Goal: Task Accomplishment & Management: Use online tool/utility

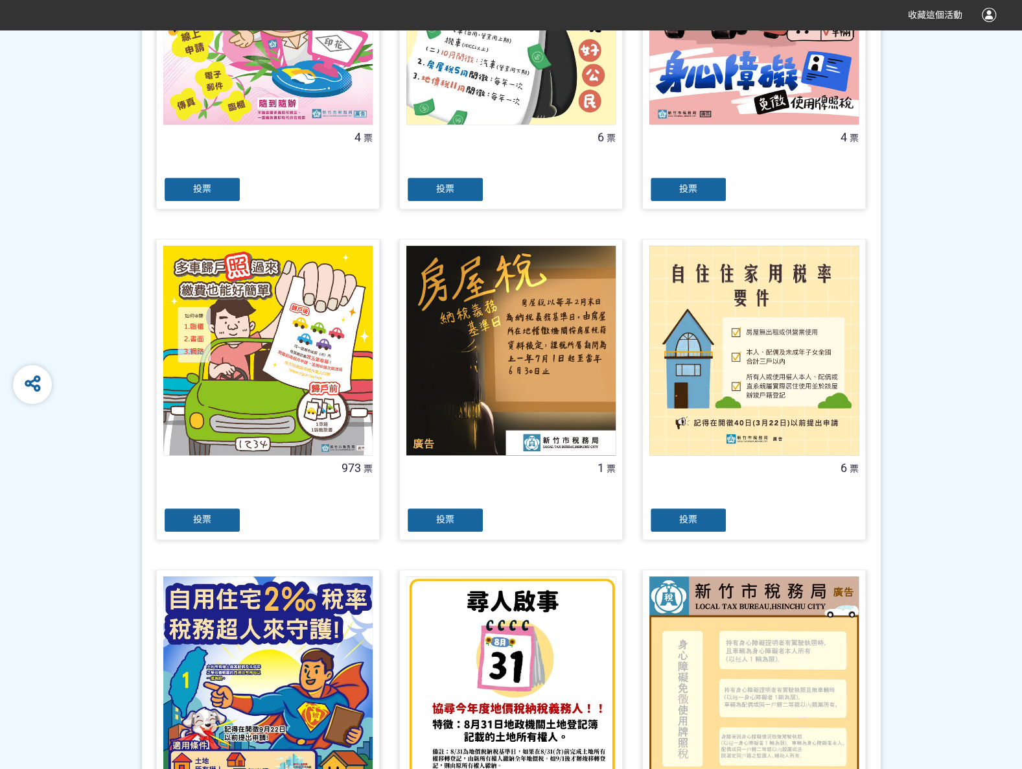
scroll to position [454, 0]
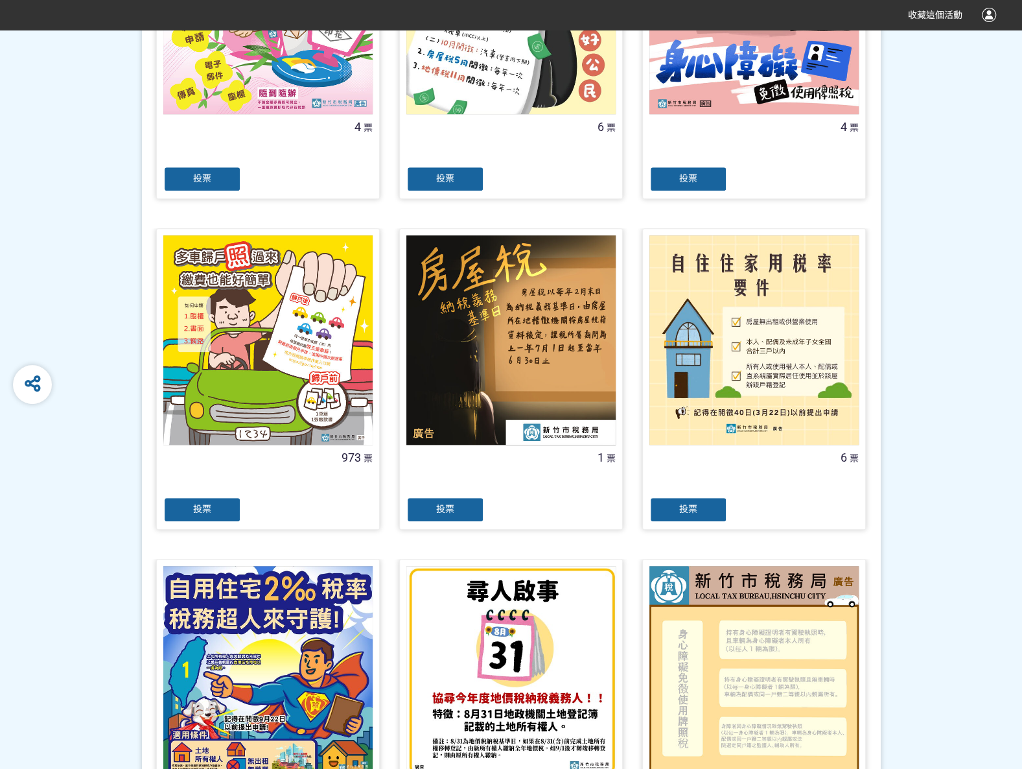
click at [217, 515] on div "投票" at bounding box center [202, 510] width 78 height 26
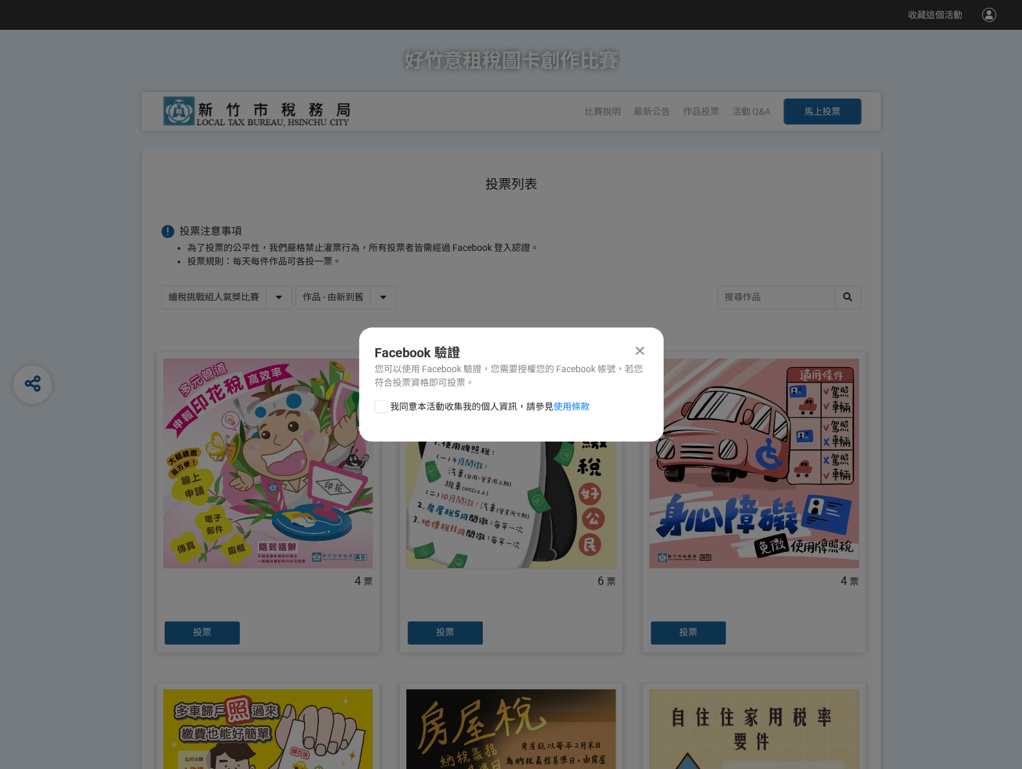
click at [381, 403] on div at bounding box center [381, 406] width 13 height 13
checkbox input "true"
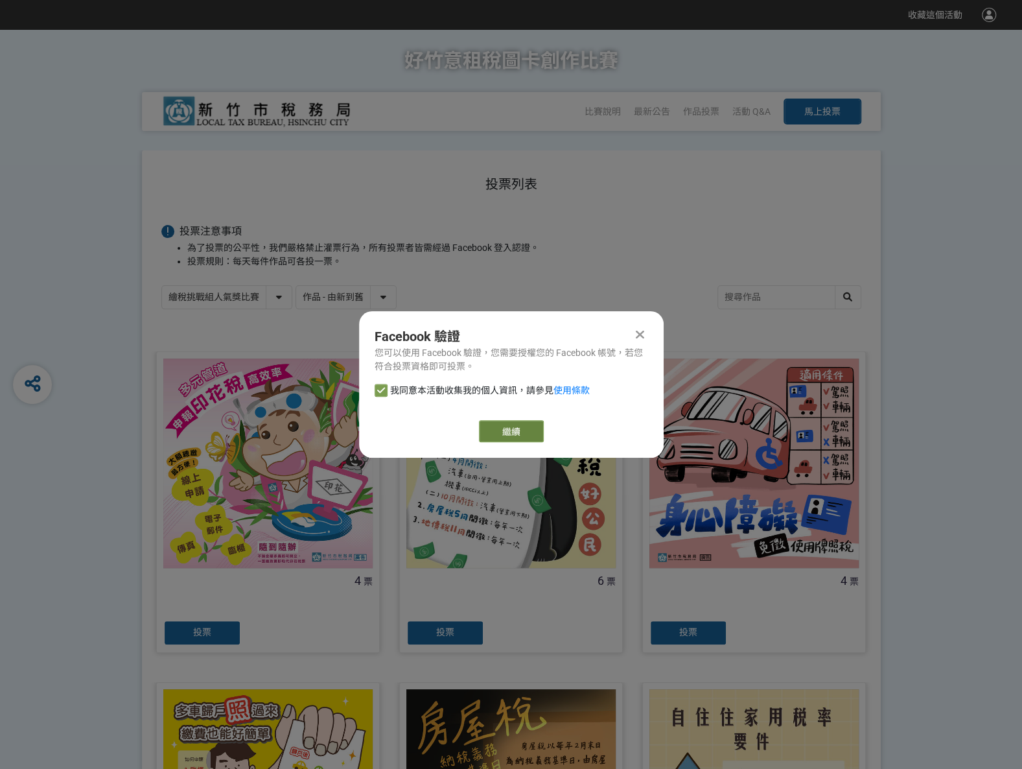
click at [524, 428] on link "繼續" at bounding box center [511, 431] width 65 height 22
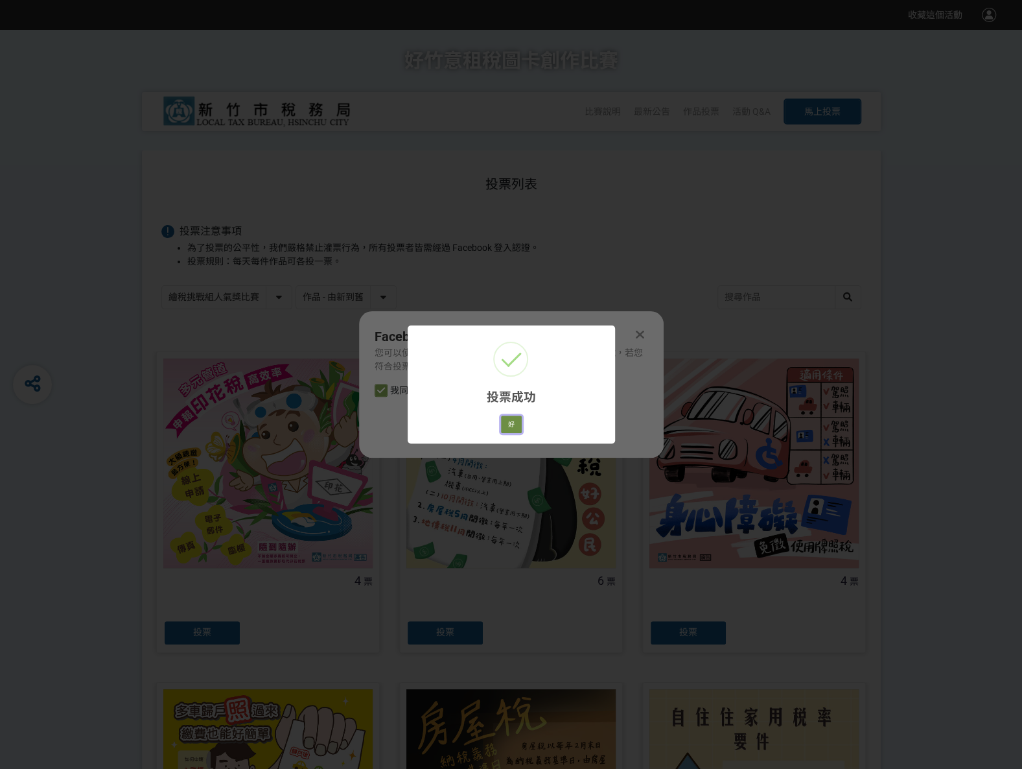
click at [507, 423] on button "好" at bounding box center [511, 425] width 21 height 18
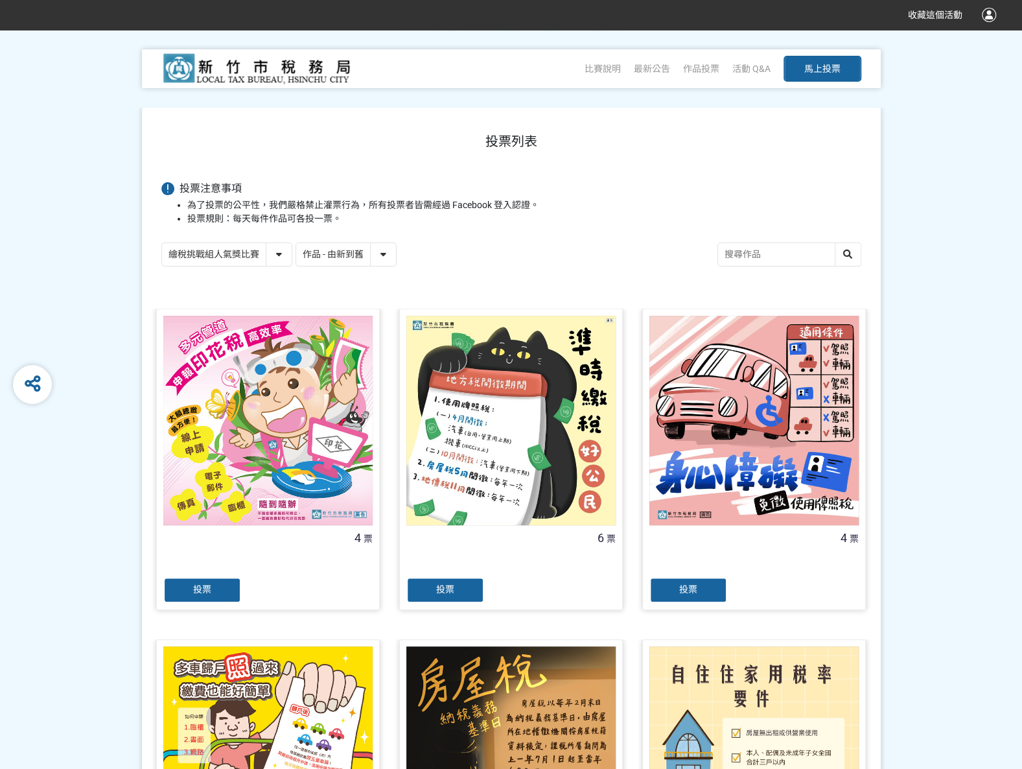
scroll to position [89, 0]
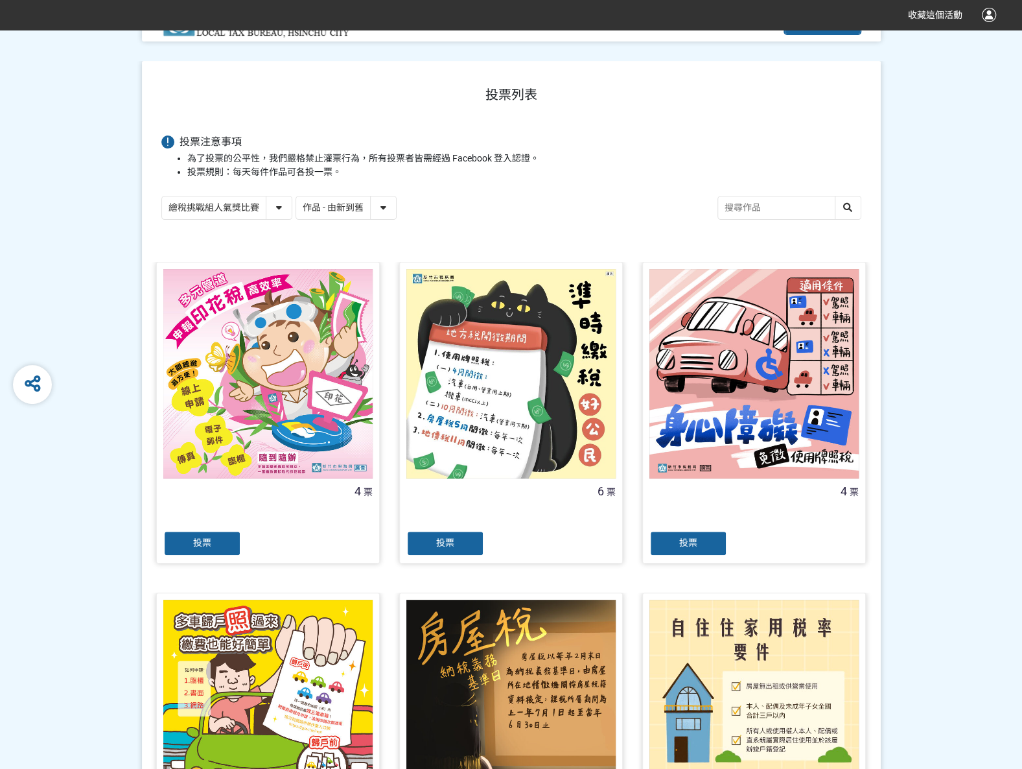
click at [280, 213] on select "繪稅挑戰組人氣獎比賽 活用智繪組人氣獎投票" at bounding box center [227, 207] width 130 height 23
select select "13167"
click at [162, 196] on select "繪稅挑戰組人氣獎比賽 活用智繪組人氣獎投票" at bounding box center [227, 207] width 130 height 23
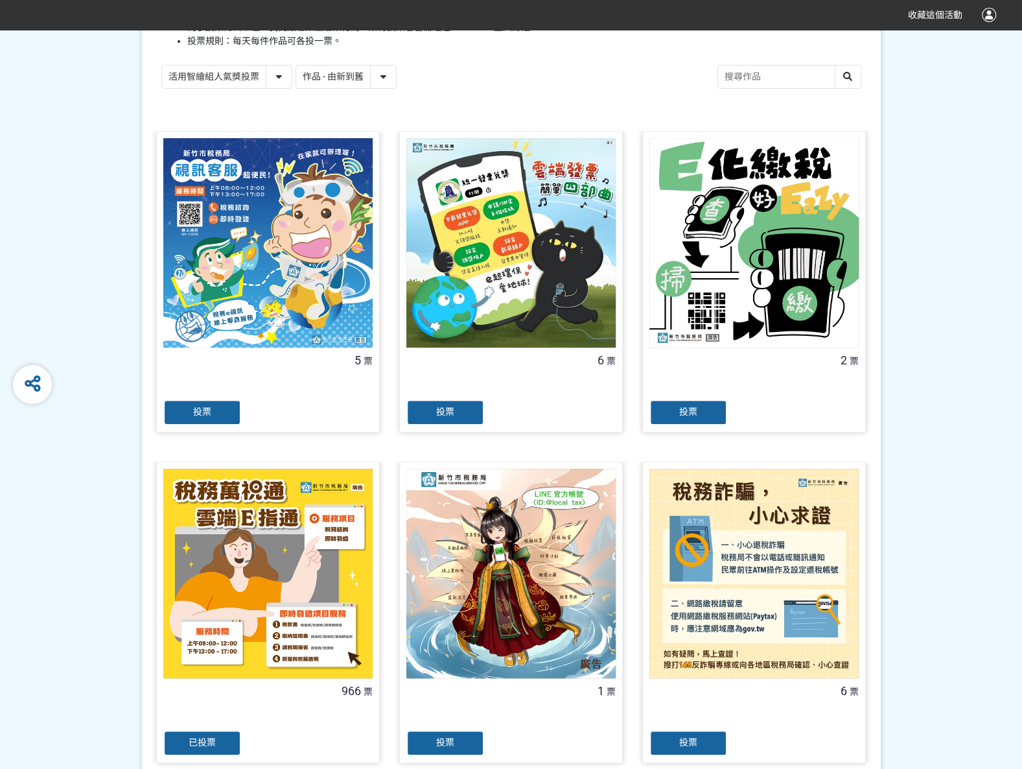
scroll to position [259, 0]
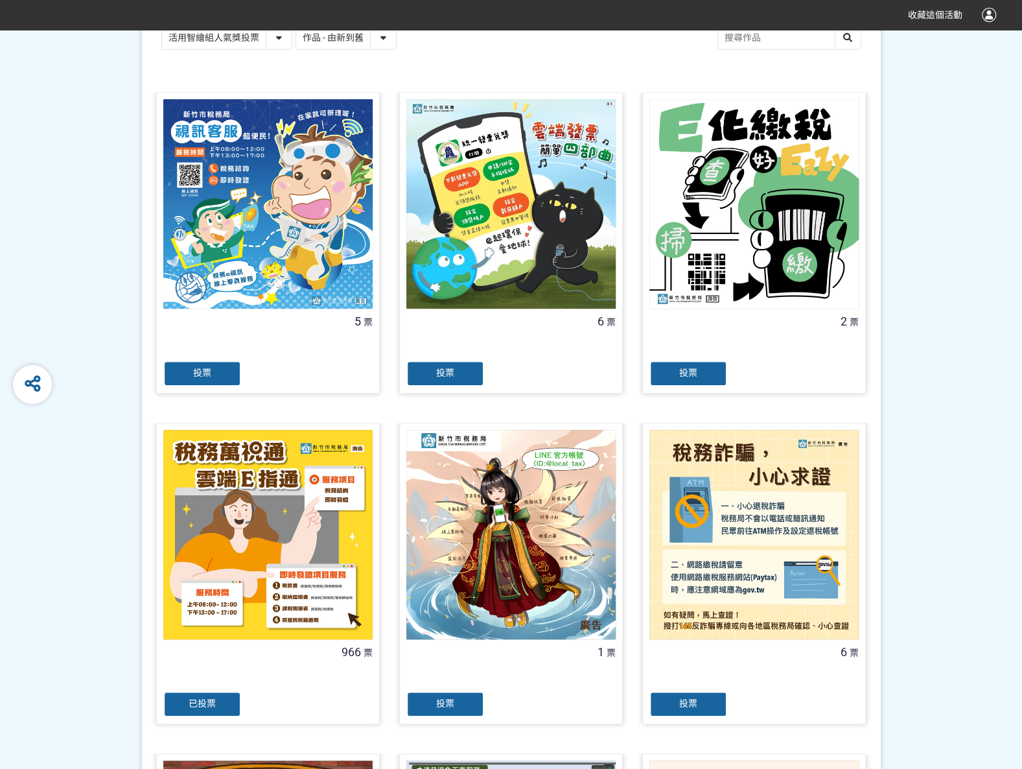
click at [232, 704] on div "已投票" at bounding box center [202, 704] width 78 height 26
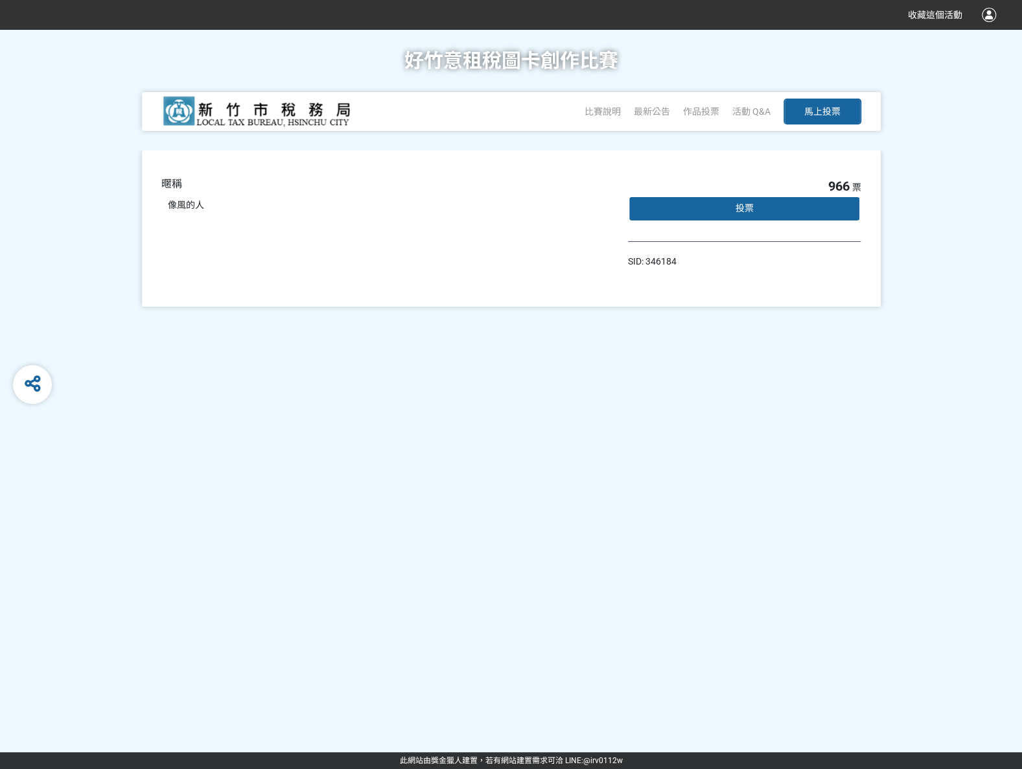
click at [749, 205] on span "投票" at bounding box center [744, 208] width 18 height 10
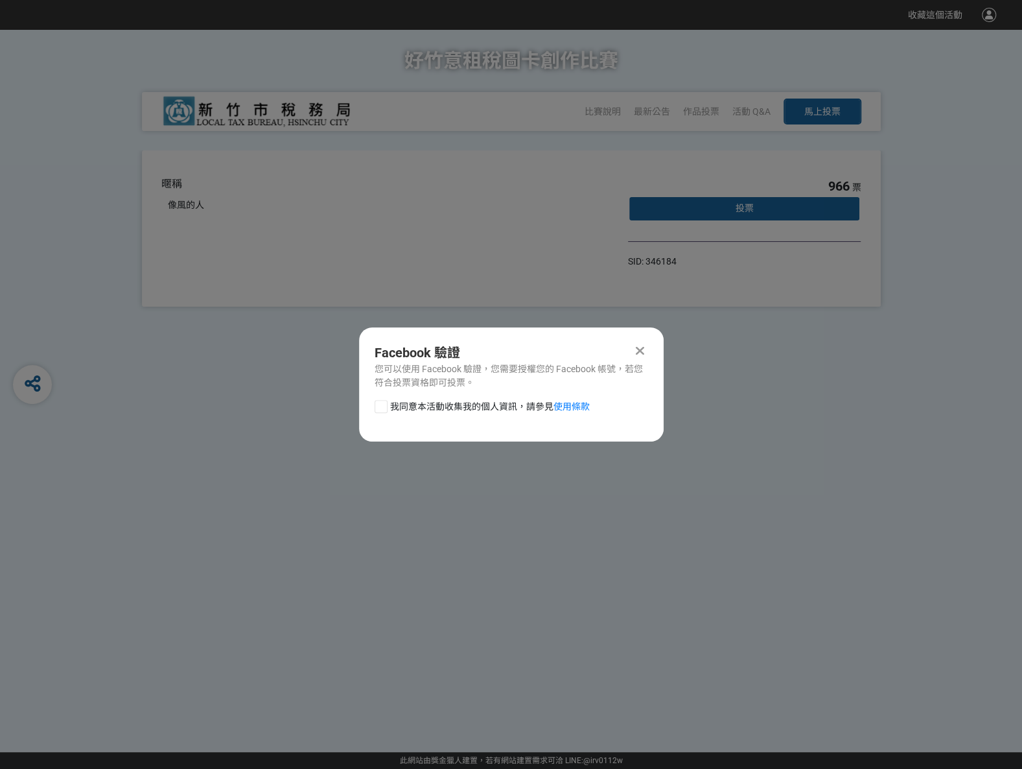
drag, startPoint x: 377, startPoint y: 408, endPoint x: 474, endPoint y: 419, distance: 97.9
click at [378, 408] on div at bounding box center [381, 406] width 13 height 13
checkbox input "true"
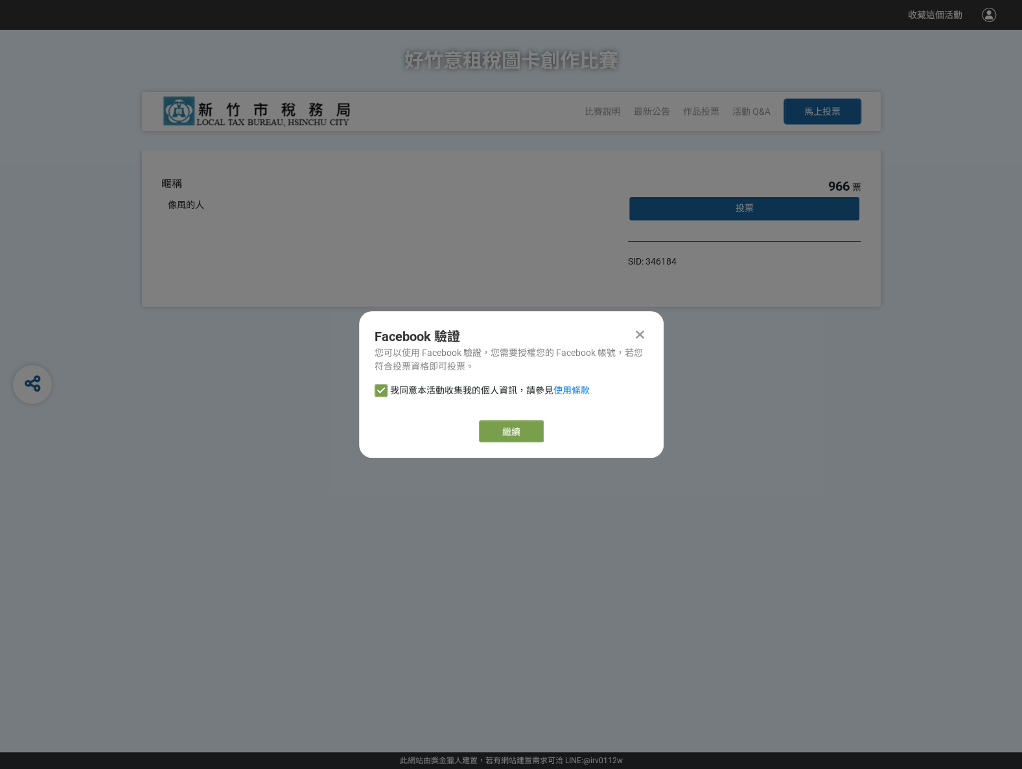
click at [535, 418] on div "Facebook 驗證 您可以使用 Facebook 驗證，您需要授權您的 Facebook 帳號，若您符合投票資格即可投票。 我同意本活動收集我的個人資訊，…" at bounding box center [511, 384] width 305 height 146
click at [506, 435] on link "繼續" at bounding box center [511, 431] width 65 height 22
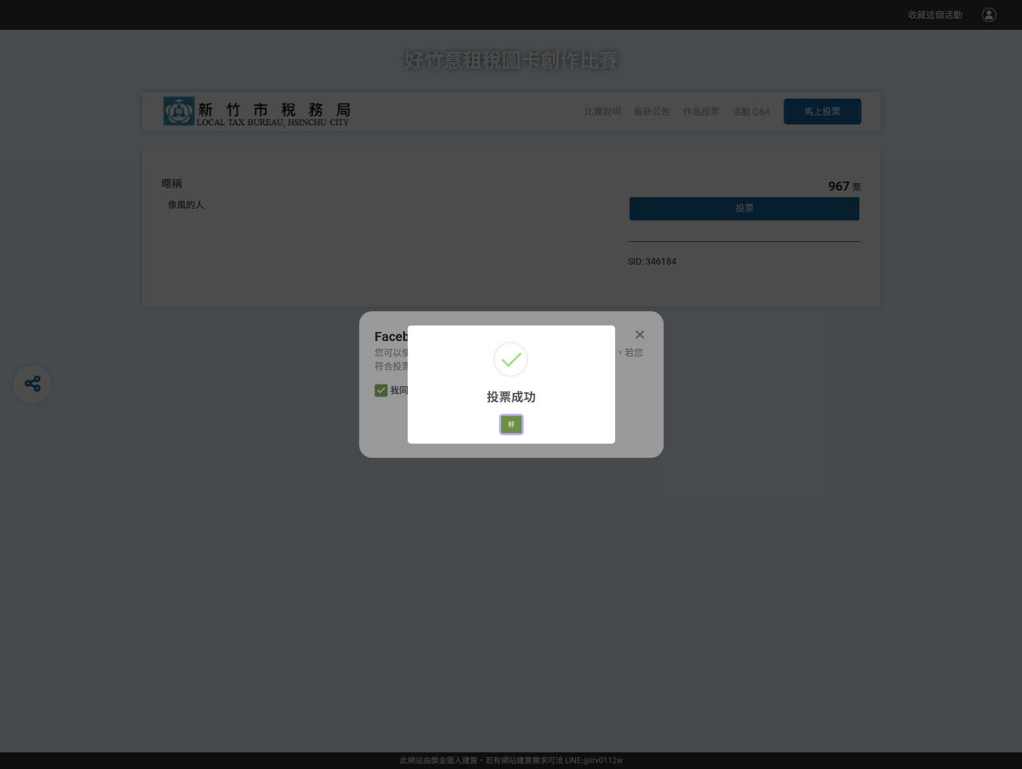
click at [516, 428] on button "好" at bounding box center [511, 425] width 21 height 18
